Goal: Complete application form

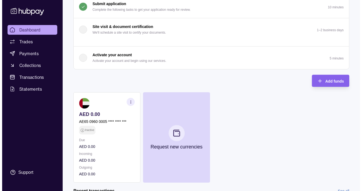
scroll to position [86, 0]
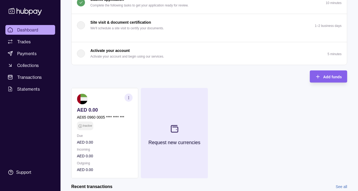
click at [173, 131] on icon at bounding box center [174, 129] width 9 height 9
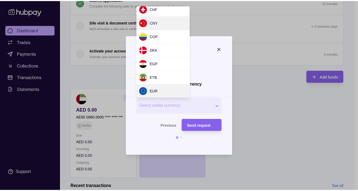
scroll to position [58, 0]
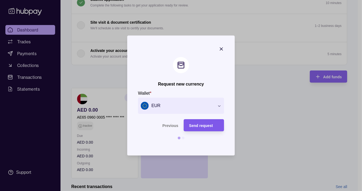
click at [205, 123] on span "Send request" at bounding box center [201, 125] width 24 height 4
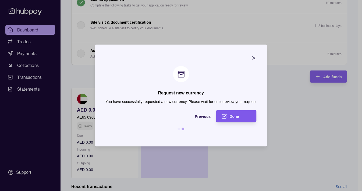
click at [235, 117] on span "Done" at bounding box center [234, 116] width 9 height 4
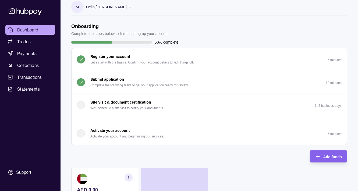
scroll to position [0, 0]
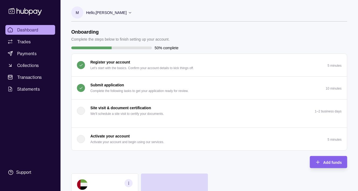
click at [108, 84] on p "Submit application" at bounding box center [107, 85] width 34 height 6
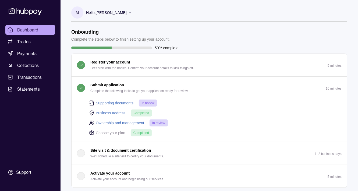
click at [121, 104] on link "Supporting documents" at bounding box center [115, 103] width 38 height 6
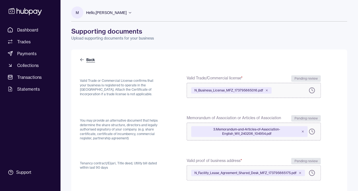
click at [92, 59] on link "Back" at bounding box center [88, 59] width 16 height 5
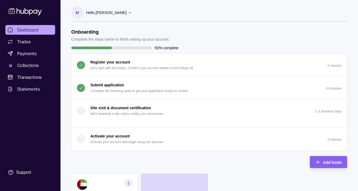
click at [114, 85] on p "Submit application" at bounding box center [107, 85] width 34 height 6
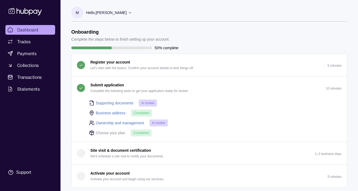
click at [121, 113] on link "Business address" at bounding box center [111, 113] width 30 height 6
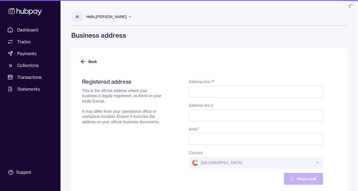
type input "**********"
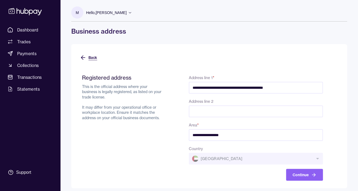
click at [83, 58] on icon at bounding box center [83, 58] width 4 height 0
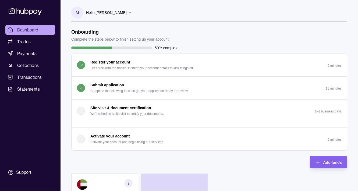
click at [114, 88] on p "Complete the following tasks to get your application ready for review." at bounding box center [139, 91] width 98 height 6
